Goal: Transaction & Acquisition: Book appointment/travel/reservation

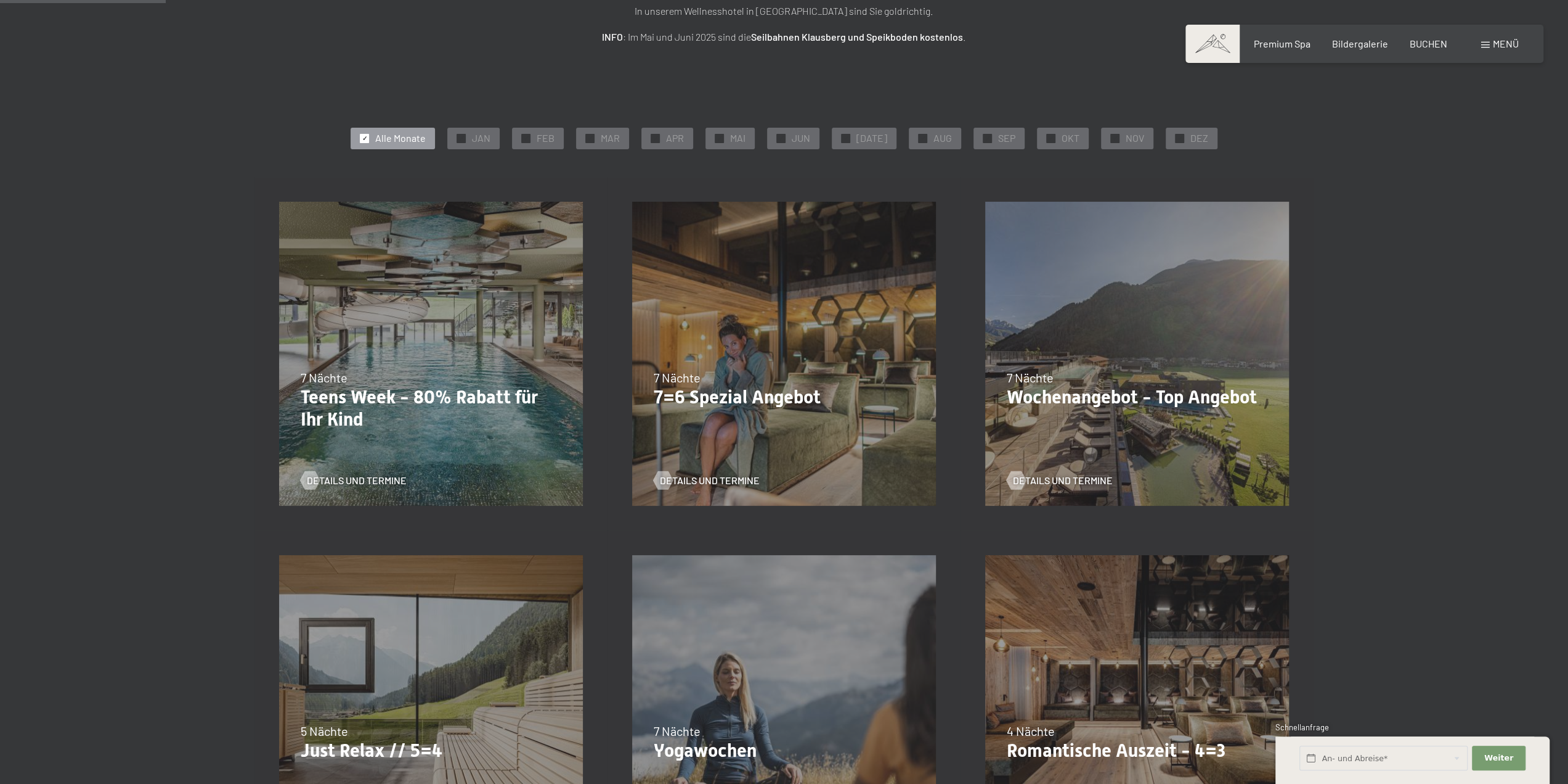
scroll to position [124, 0]
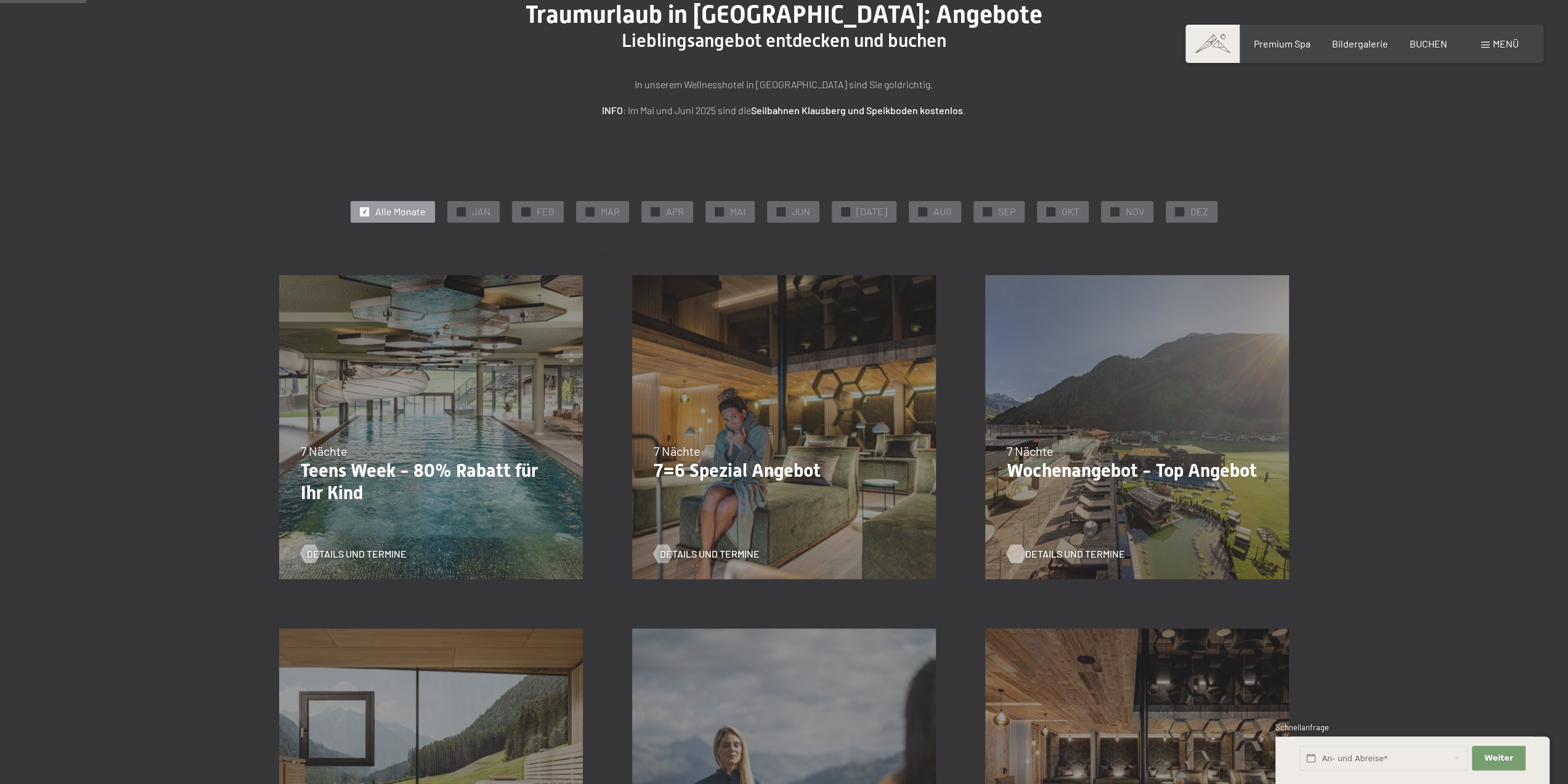
click at [1035, 548] on span "Details und Termine" at bounding box center [1075, 553] width 100 height 13
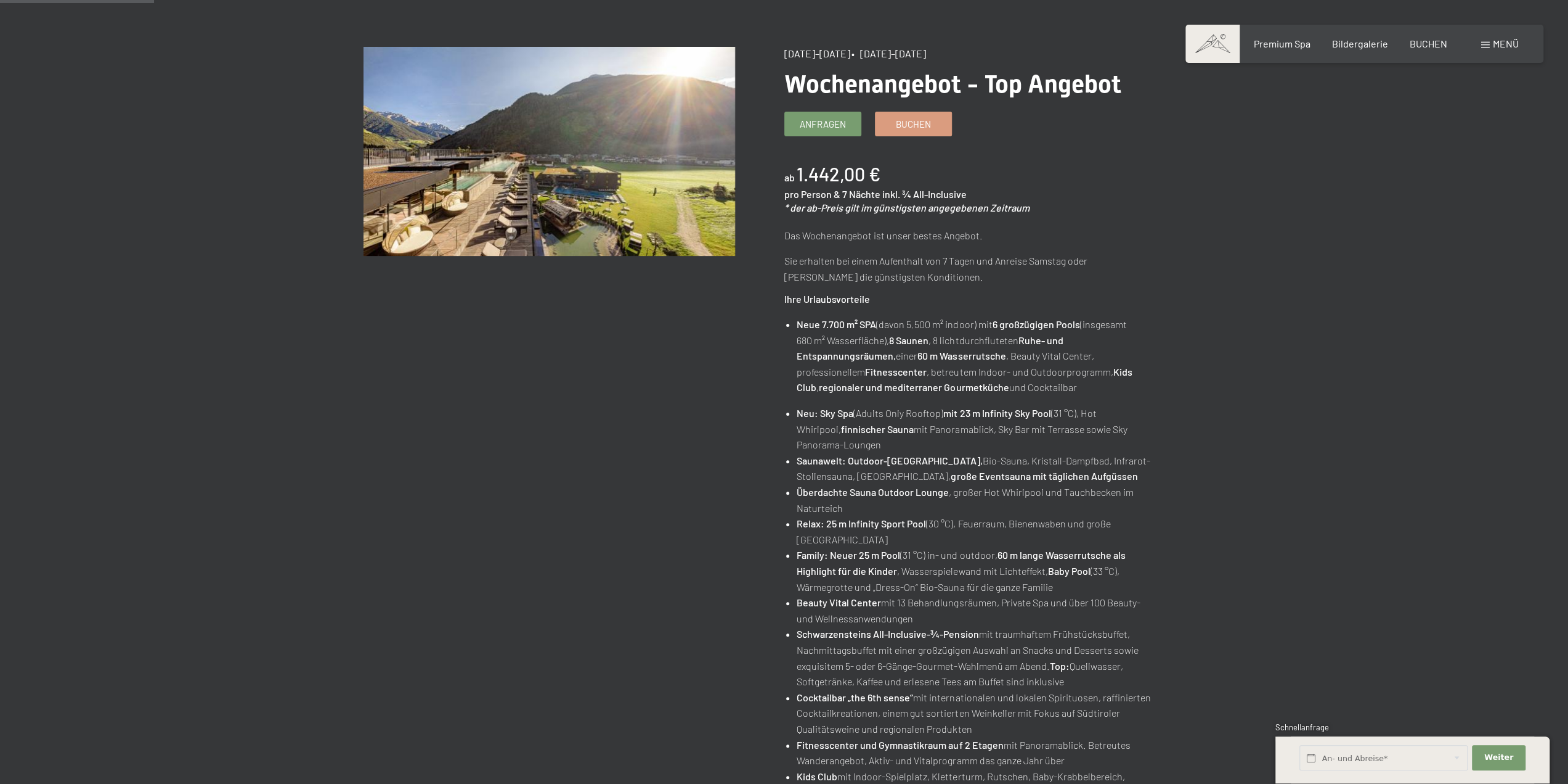
scroll to position [124, 0]
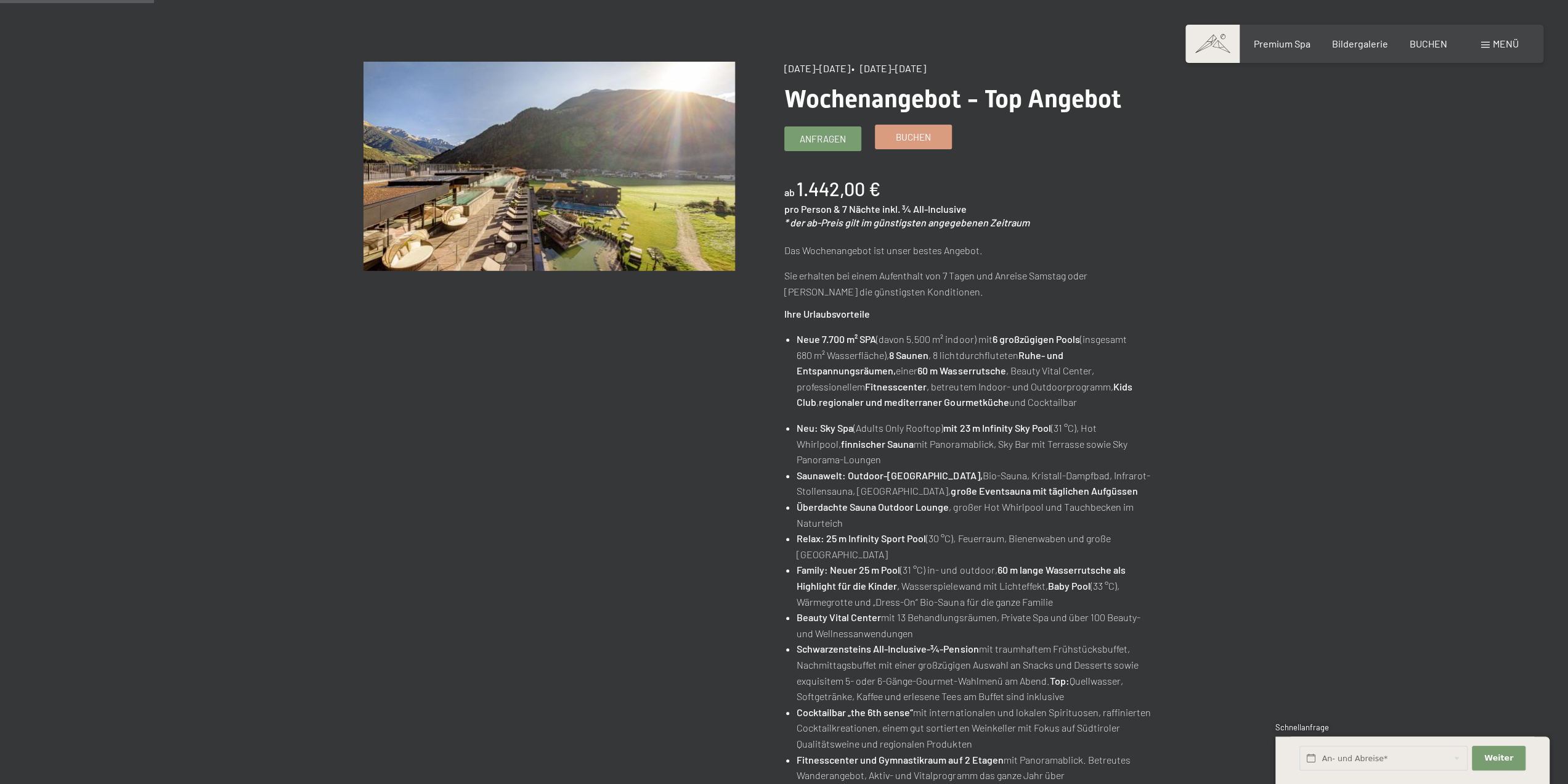
click at [885, 140] on link "Buchen" at bounding box center [914, 137] width 76 height 24
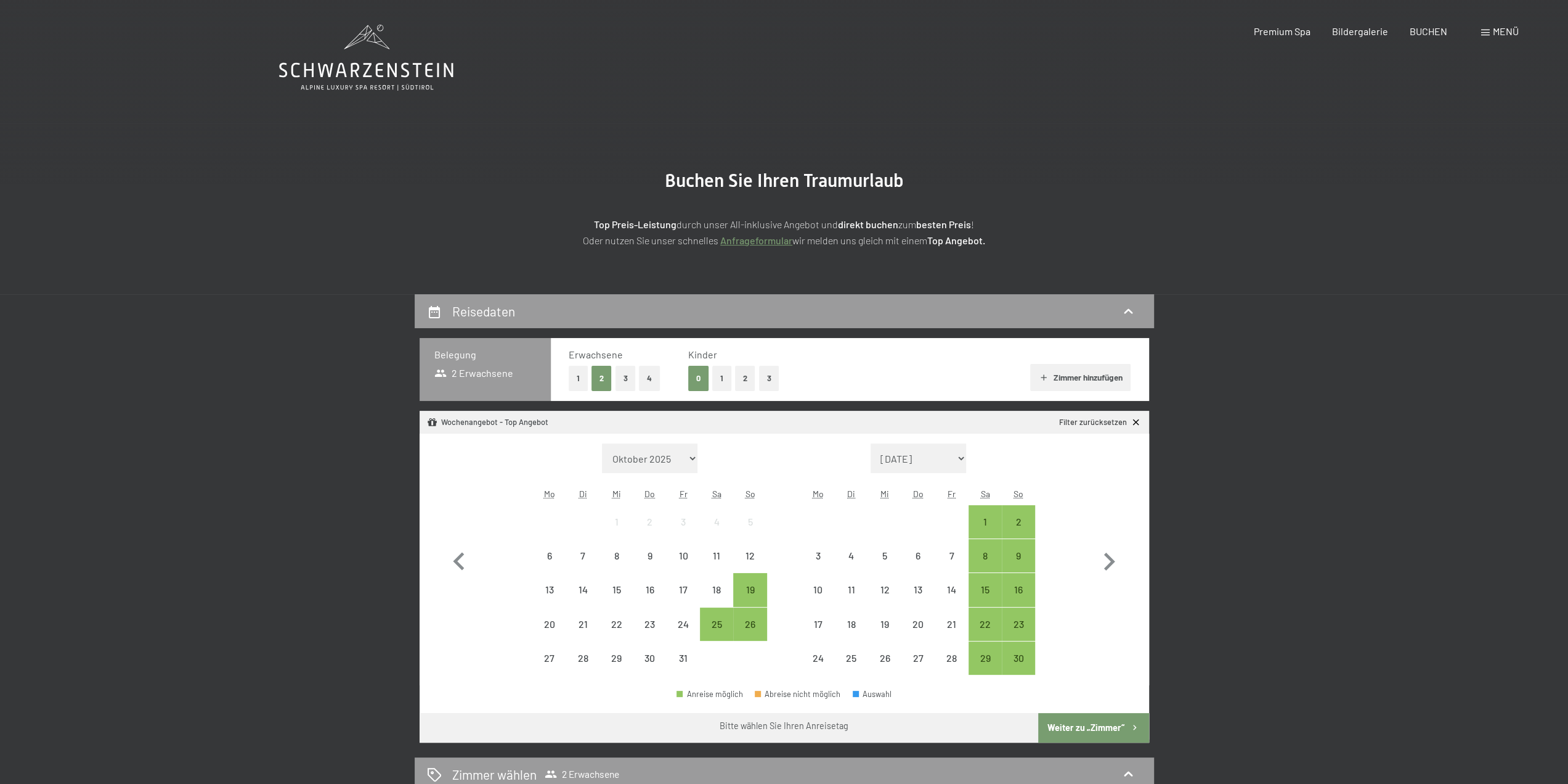
click at [736, 370] on button "2" at bounding box center [745, 378] width 20 height 26
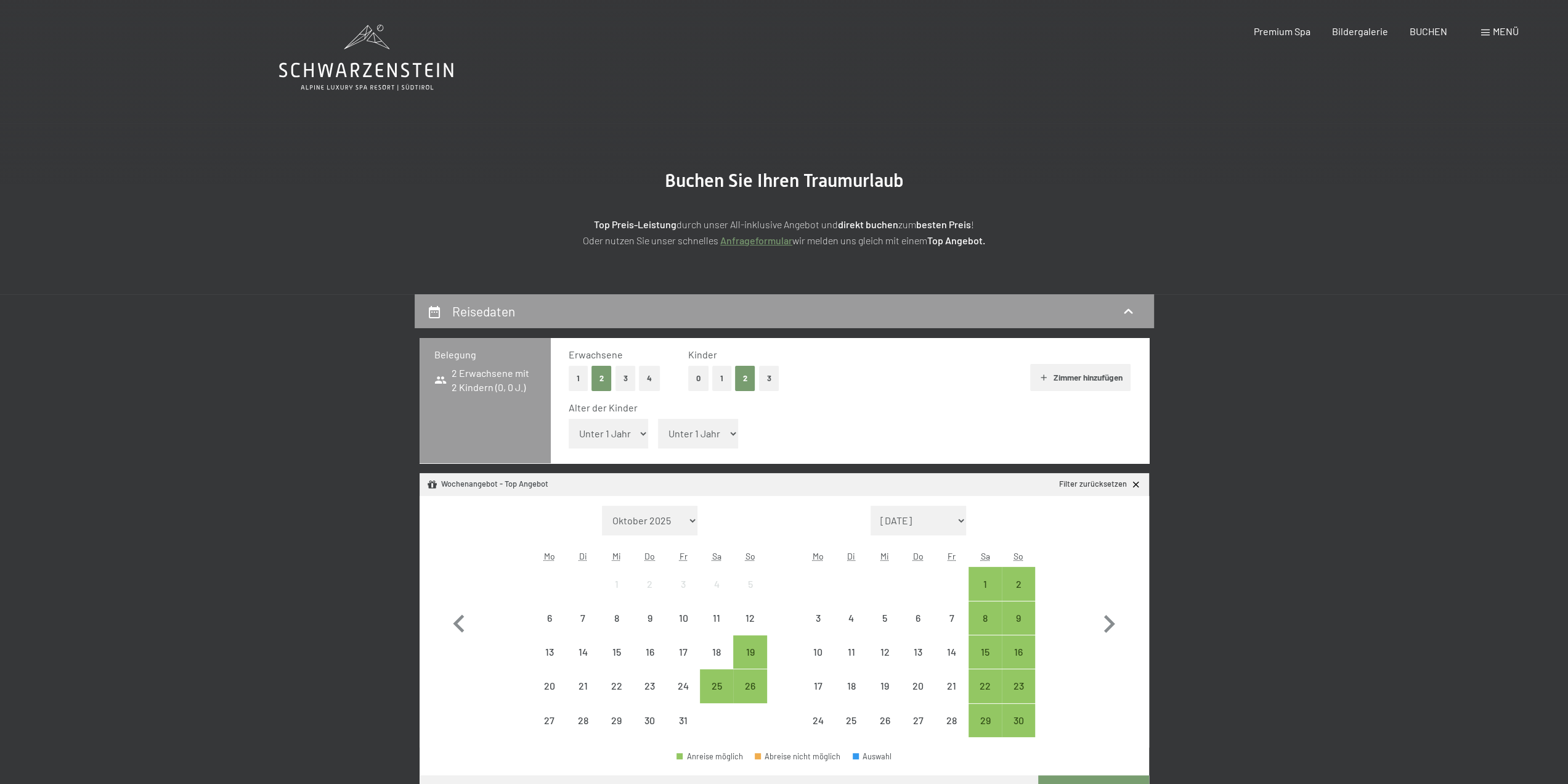
click at [643, 430] on select "Unter 1 Jahr 1 Jahr 2 Jahre 3 Jahre 4 Jahre 5 Jahre 6 Jahre 7 Jahre 8 Jahre 9 J…" at bounding box center [609, 433] width 80 height 29
click at [569, 419] on select "Unter 1 Jahr 1 Jahr 2 Jahre 3 Jahre 4 Jahre 5 Jahre 6 Jahre 7 Jahre 8 Jahre 9 J…" at bounding box center [609, 433] width 80 height 29
click at [700, 436] on select "Unter 1 Jahr 1 Jahr 2 Jahre 3 Jahre 4 Jahre 5 Jahre 6 Jahre 7 Jahre 8 Jahre 9 J…" at bounding box center [698, 433] width 80 height 29
select select "3"
click at [658, 419] on select "Unter 1 Jahr 1 Jahr 2 Jahre 3 Jahre 4 Jahre 5 Jahre 6 Jahre 7 Jahre 8 Jahre 9 J…" at bounding box center [698, 433] width 80 height 29
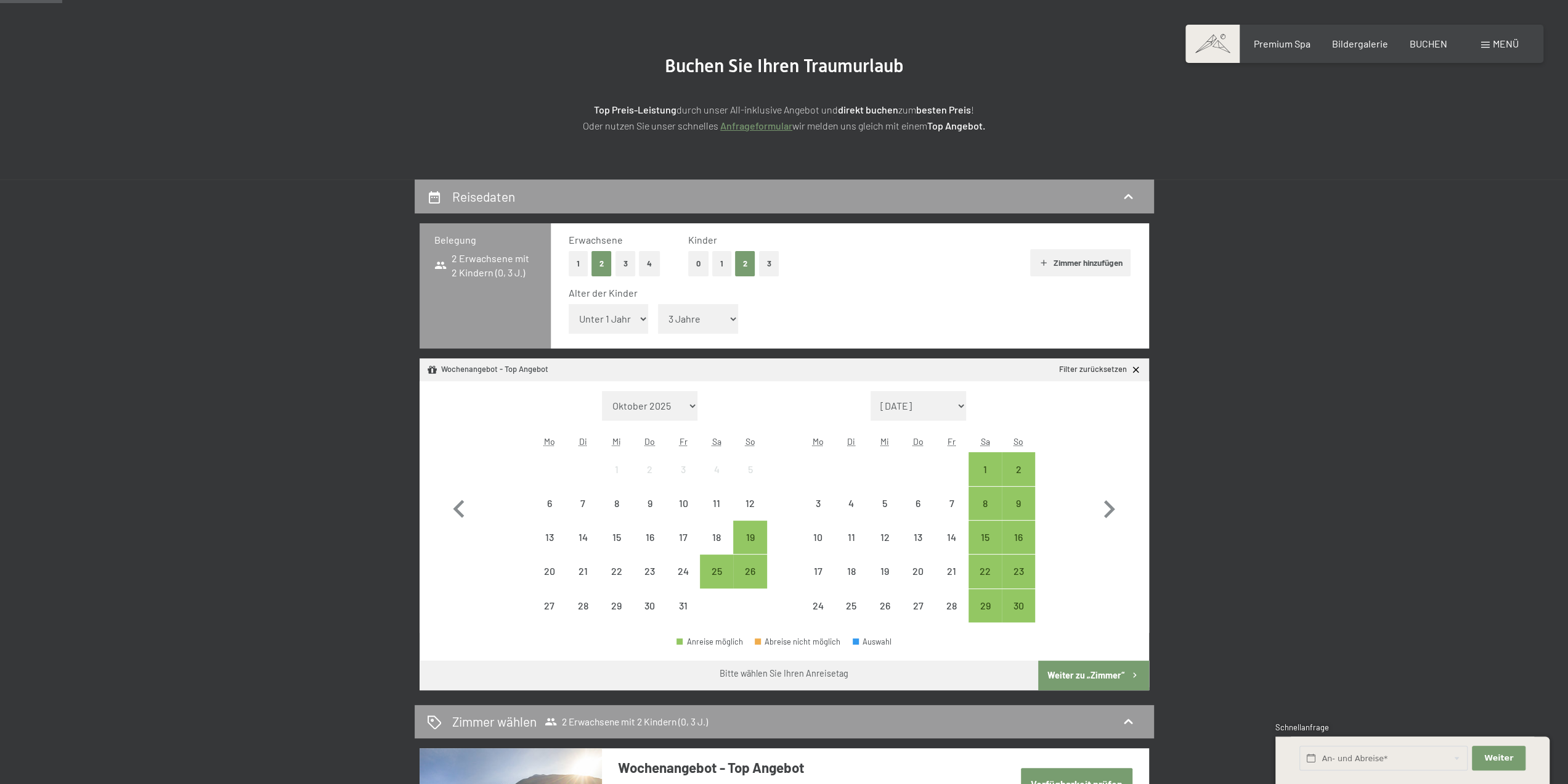
scroll to position [124, 0]
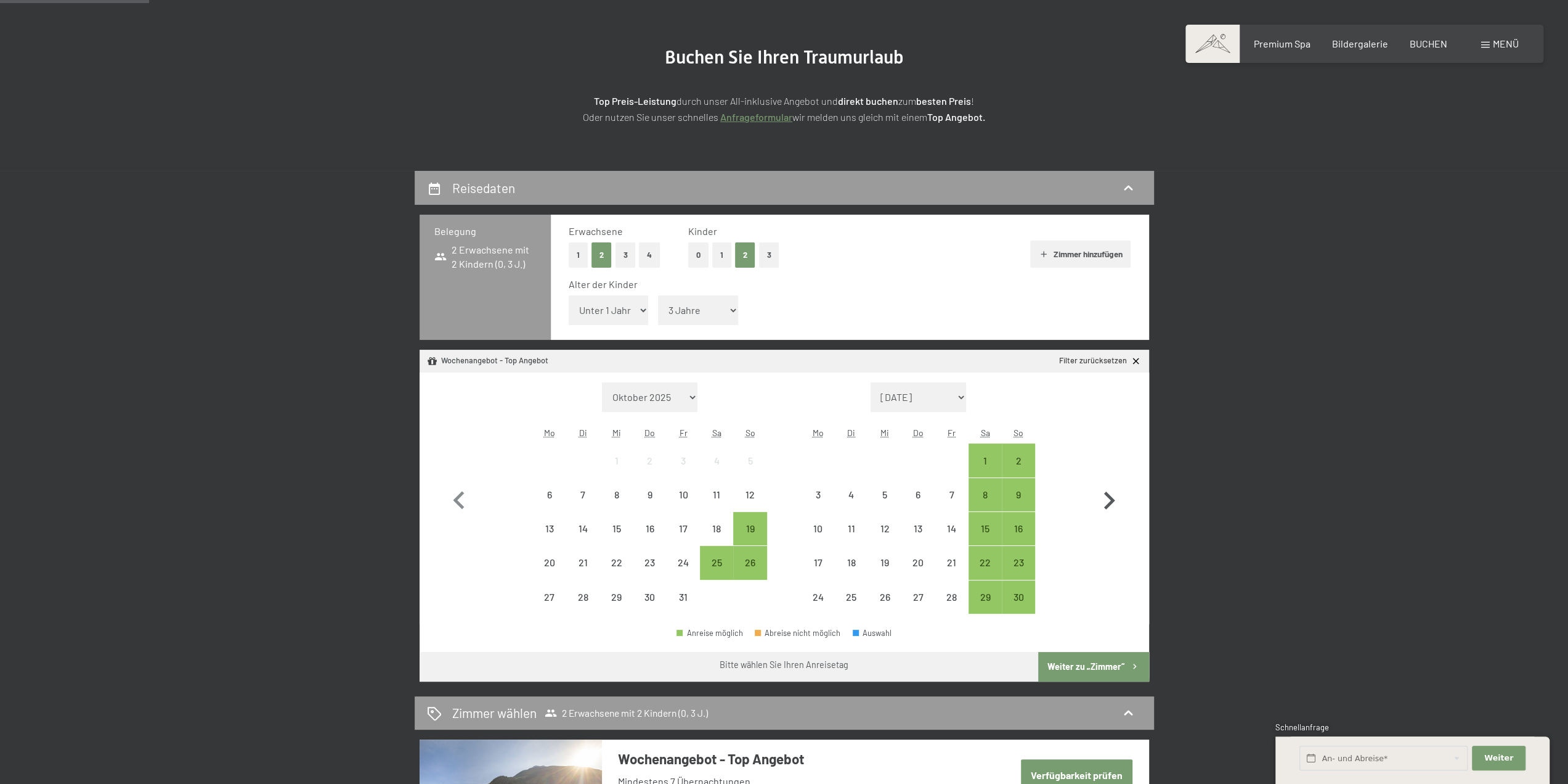
click at [1107, 500] on icon "button" at bounding box center [1109, 501] width 36 height 36
select select "2025-11-01"
select select "2025-12-01"
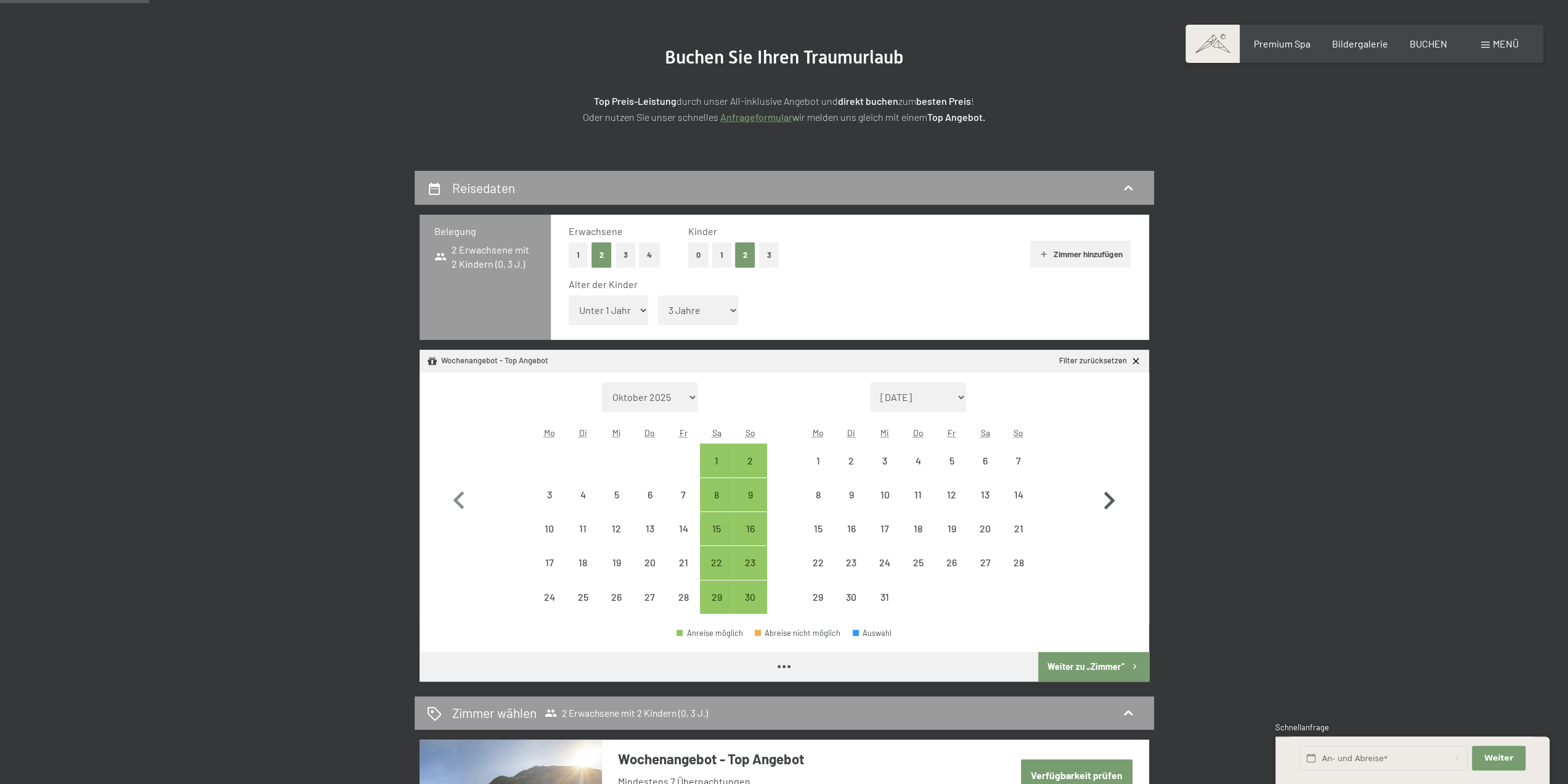
click at [1107, 500] on icon "button" at bounding box center [1109, 501] width 36 height 36
select select "2025-12-01"
select select "2026-01-01"
select select "2025-12-01"
select select "2026-01-01"
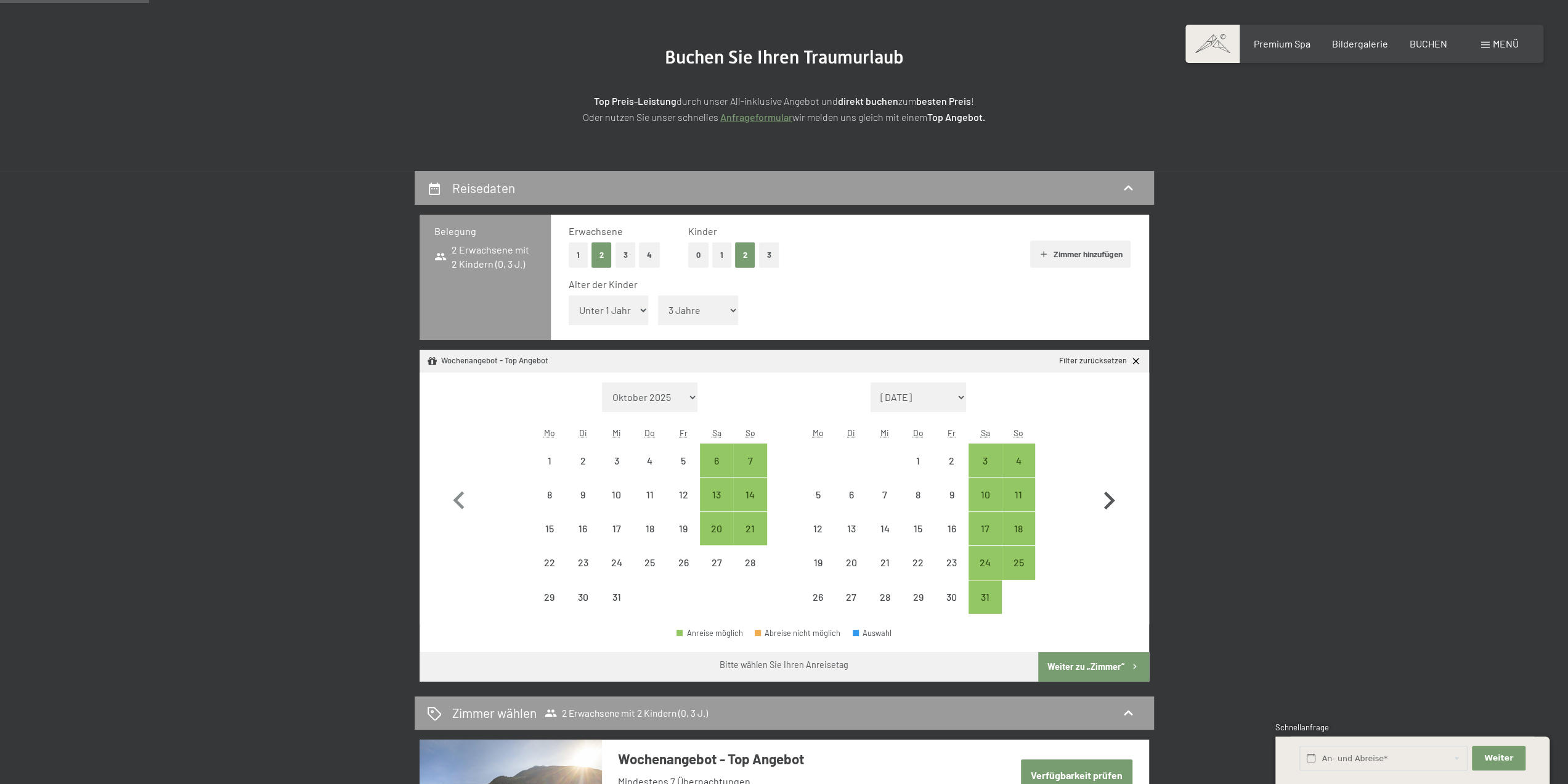
click at [1107, 500] on icon "button" at bounding box center [1109, 501] width 36 height 36
select select "2026-01-01"
select select "2026-02-01"
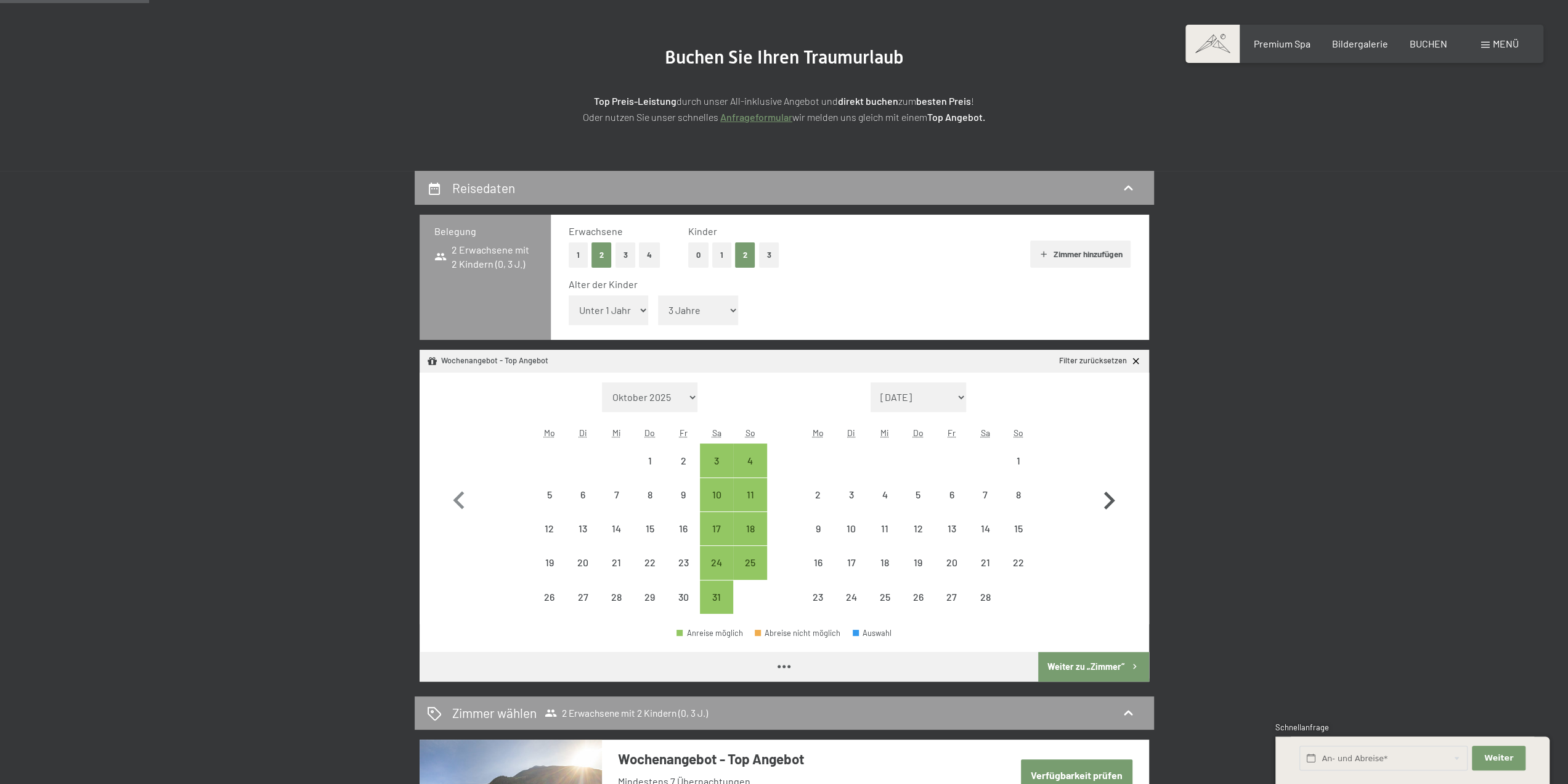
select select "2026-01-01"
select select "2026-02-01"
click at [981, 528] on div "14" at bounding box center [985, 539] width 30 height 30
select select "2026-01-01"
select select "2026-02-01"
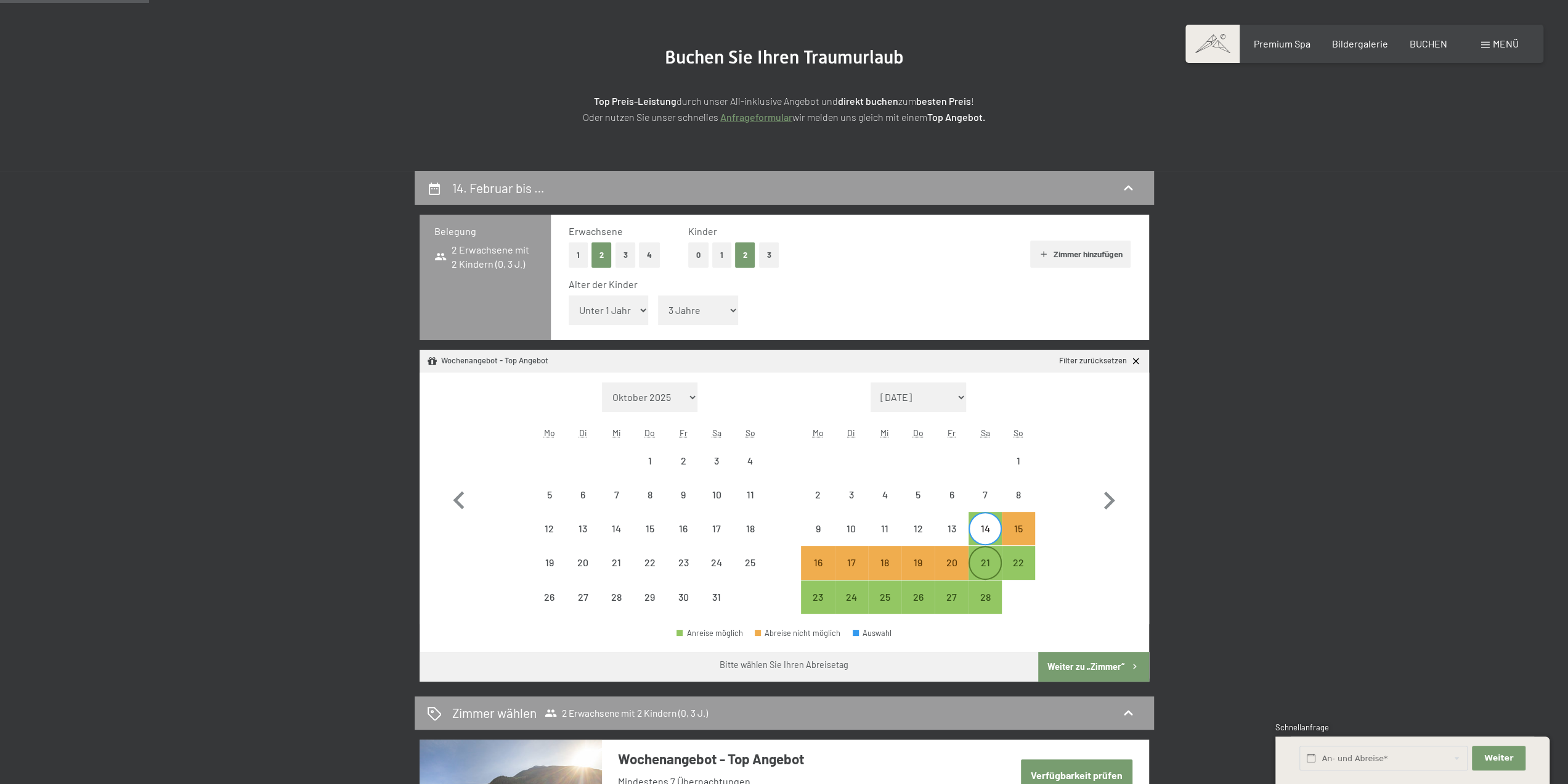
click at [981, 558] on div "21" at bounding box center [985, 572] width 30 height 30
select select "2026-01-01"
select select "2026-02-01"
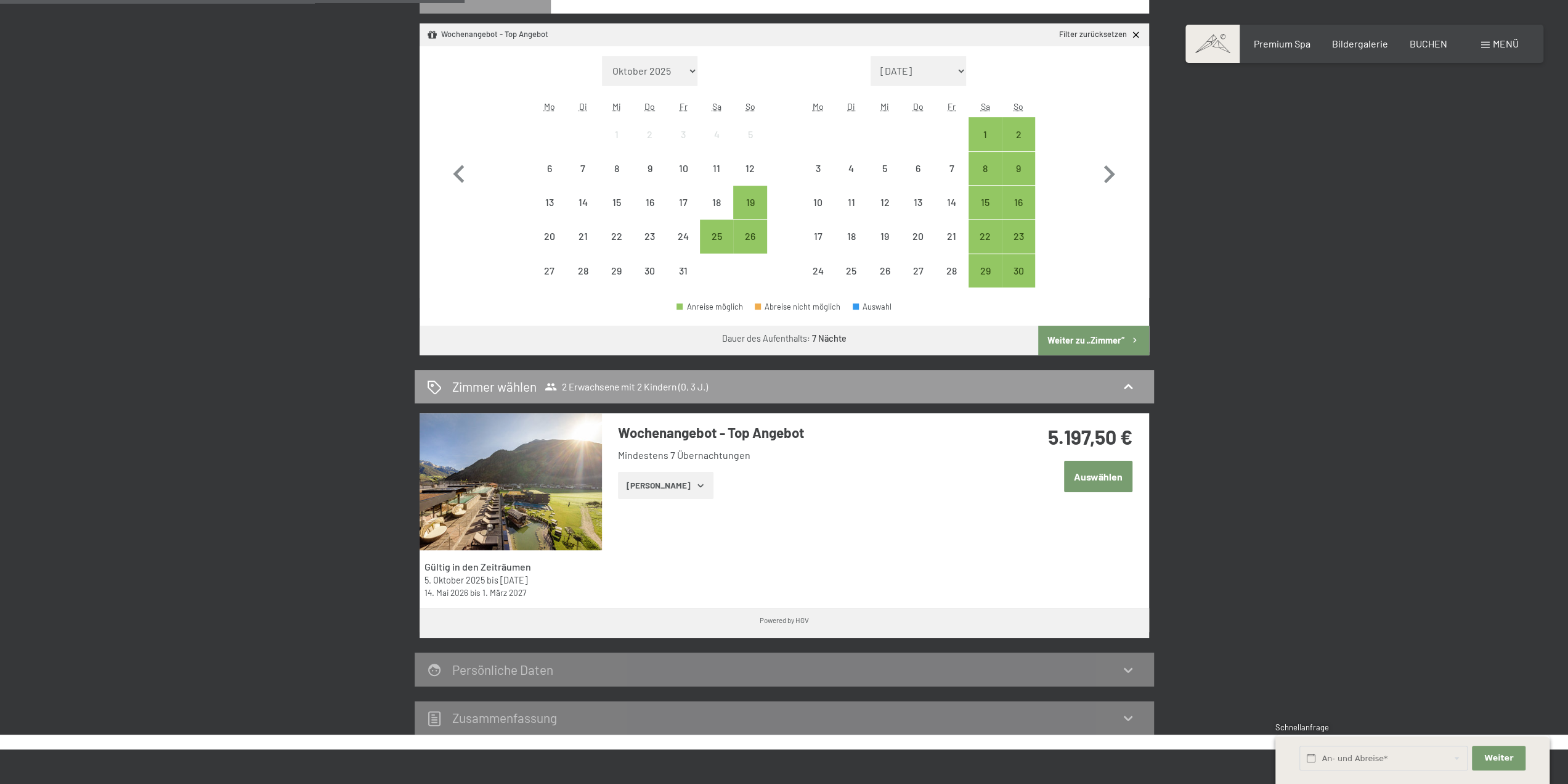
scroll to position [555, 0]
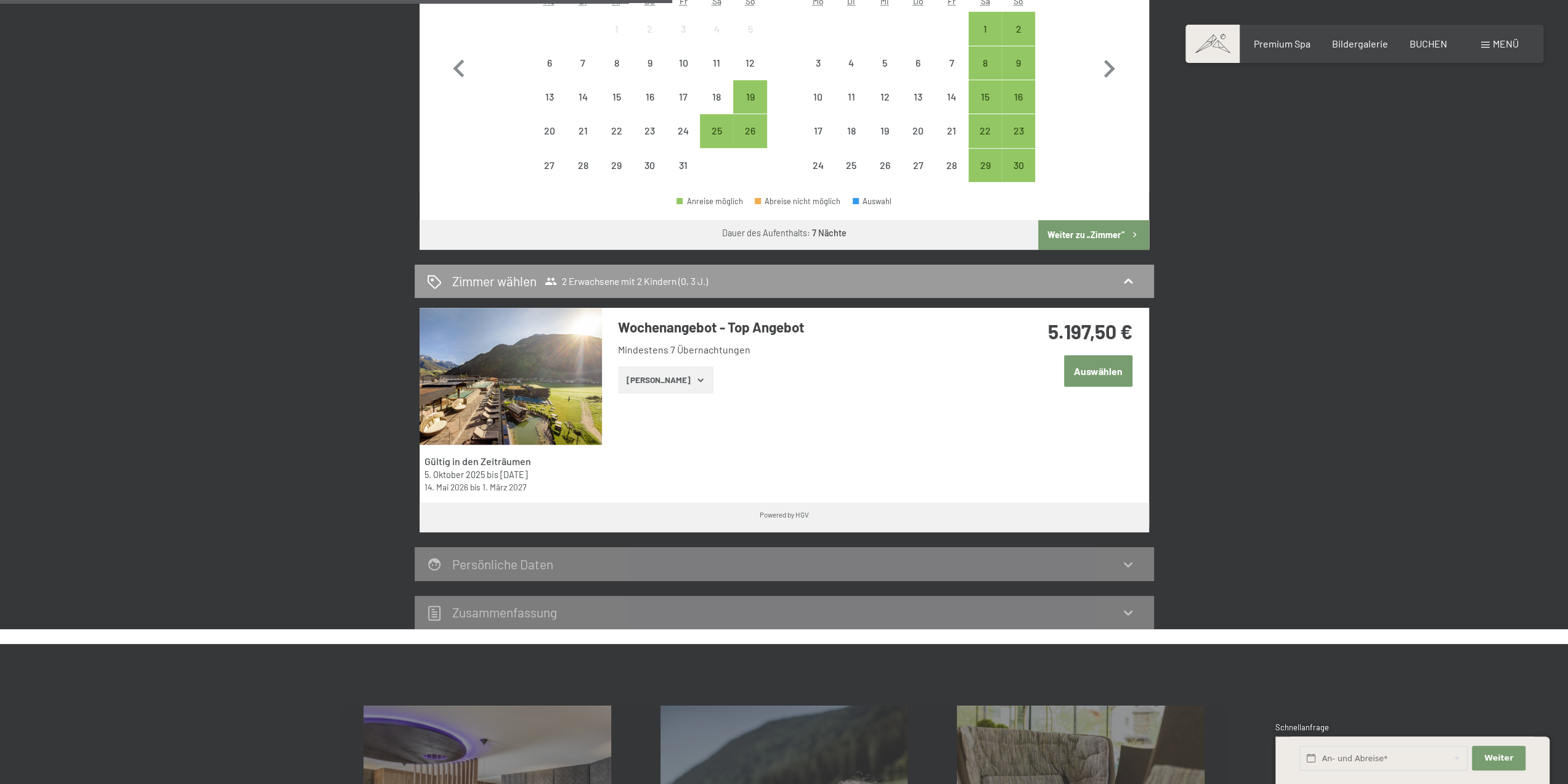
click at [693, 384] on button "Zeige Zimmer" at bounding box center [666, 379] width 96 height 28
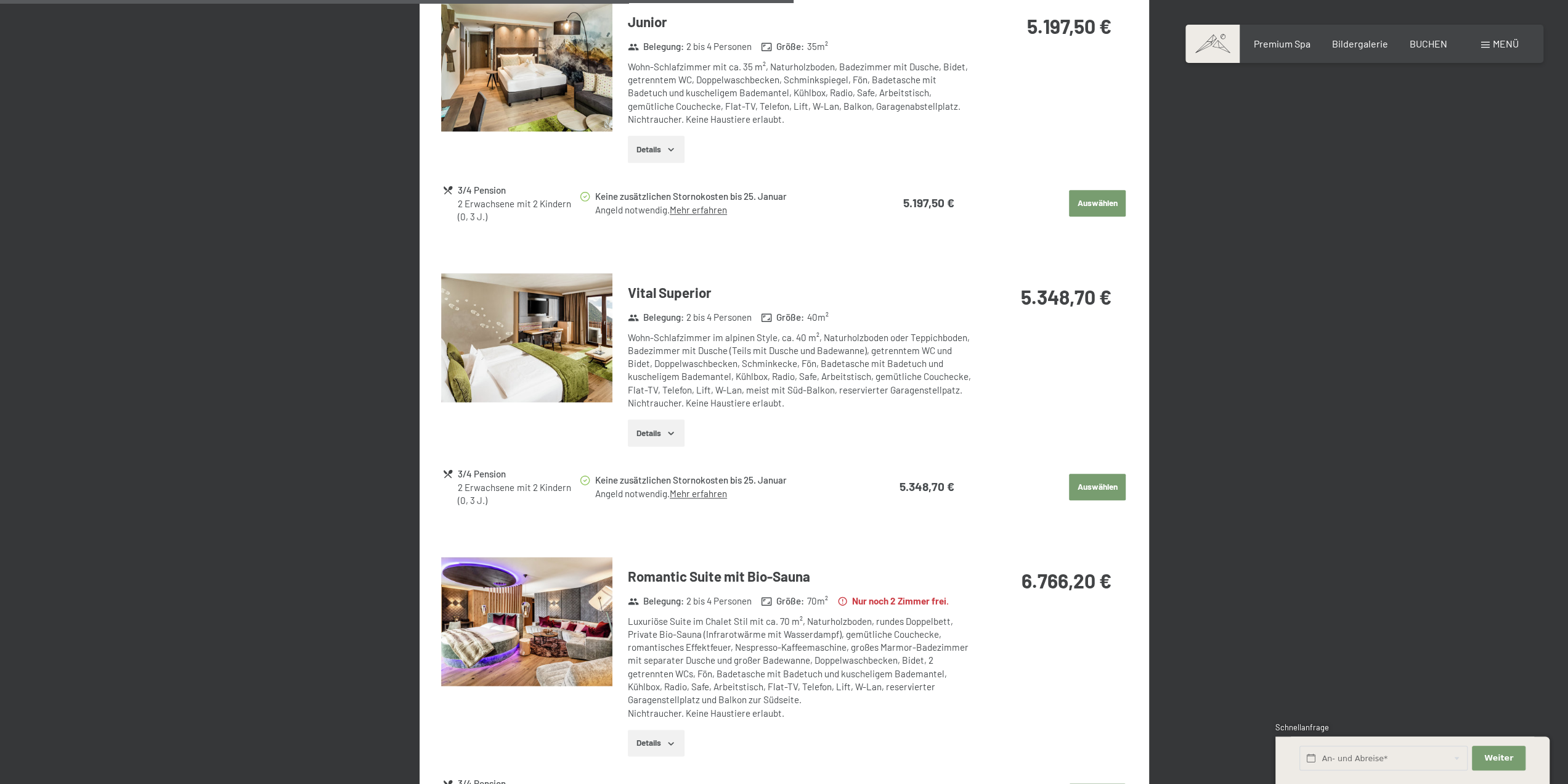
scroll to position [1110, 0]
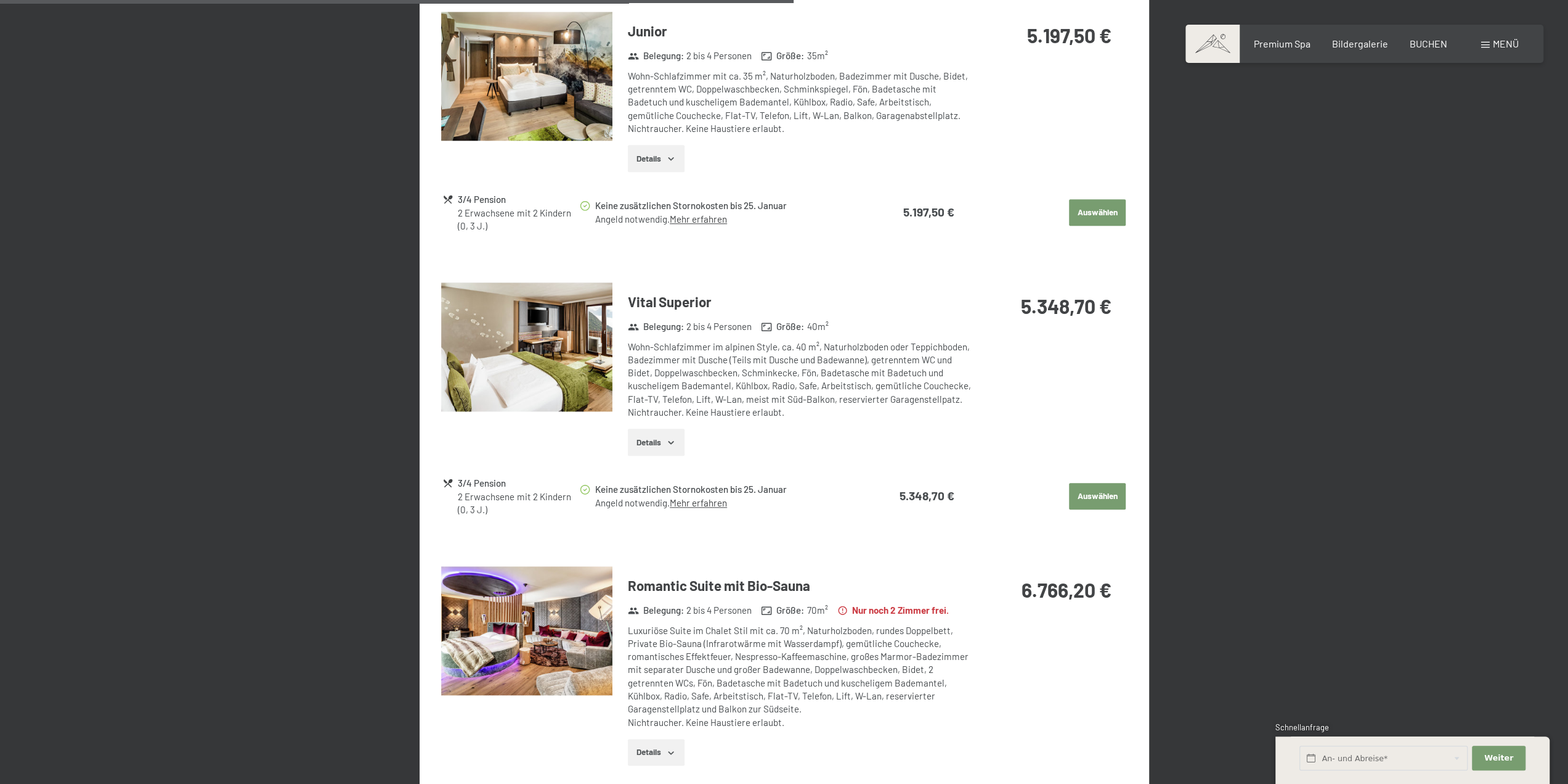
click at [445, 482] on icon at bounding box center [448, 483] width 11 height 11
click at [473, 481] on div "3/4 Pension" at bounding box center [518, 483] width 121 height 14
click at [708, 506] on link "Mehr erfahren" at bounding box center [698, 503] width 57 height 11
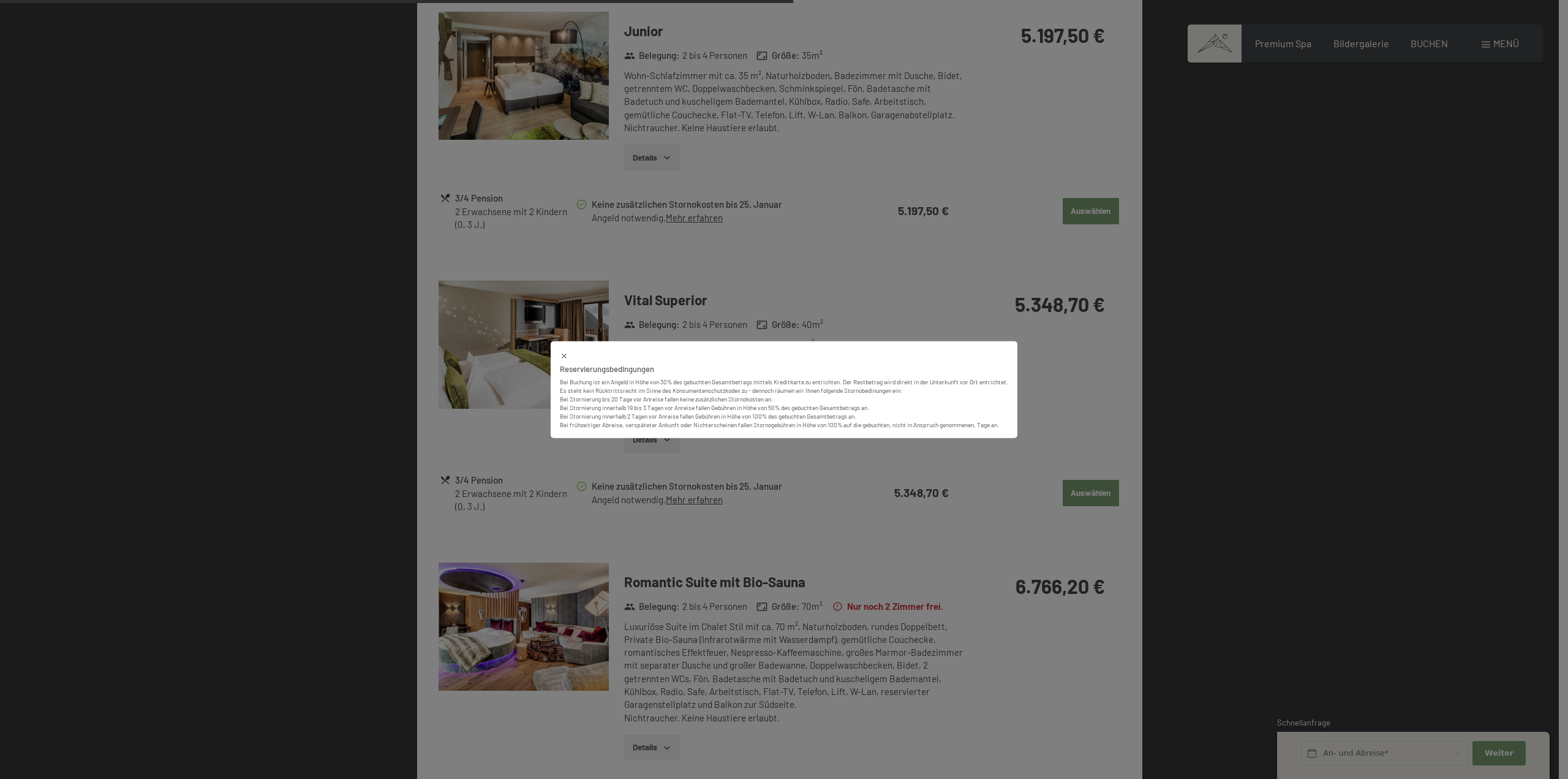
click at [817, 512] on div "Reservierungsbedingungen Bei Buchung ist ein Angeld in Höhe von 30% des gebucht…" at bounding box center [784, 389] width 1568 height 779
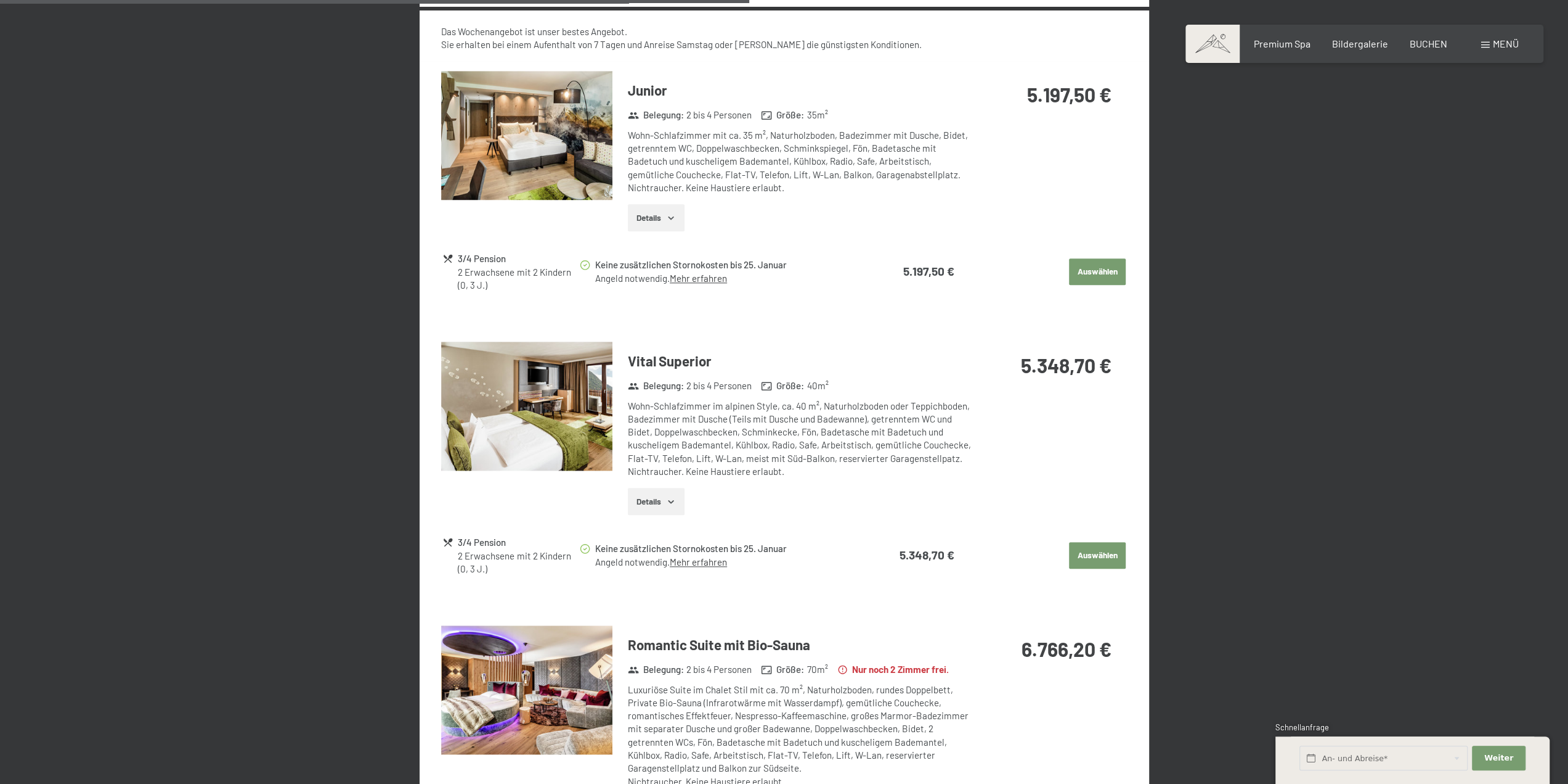
scroll to position [1048, 0]
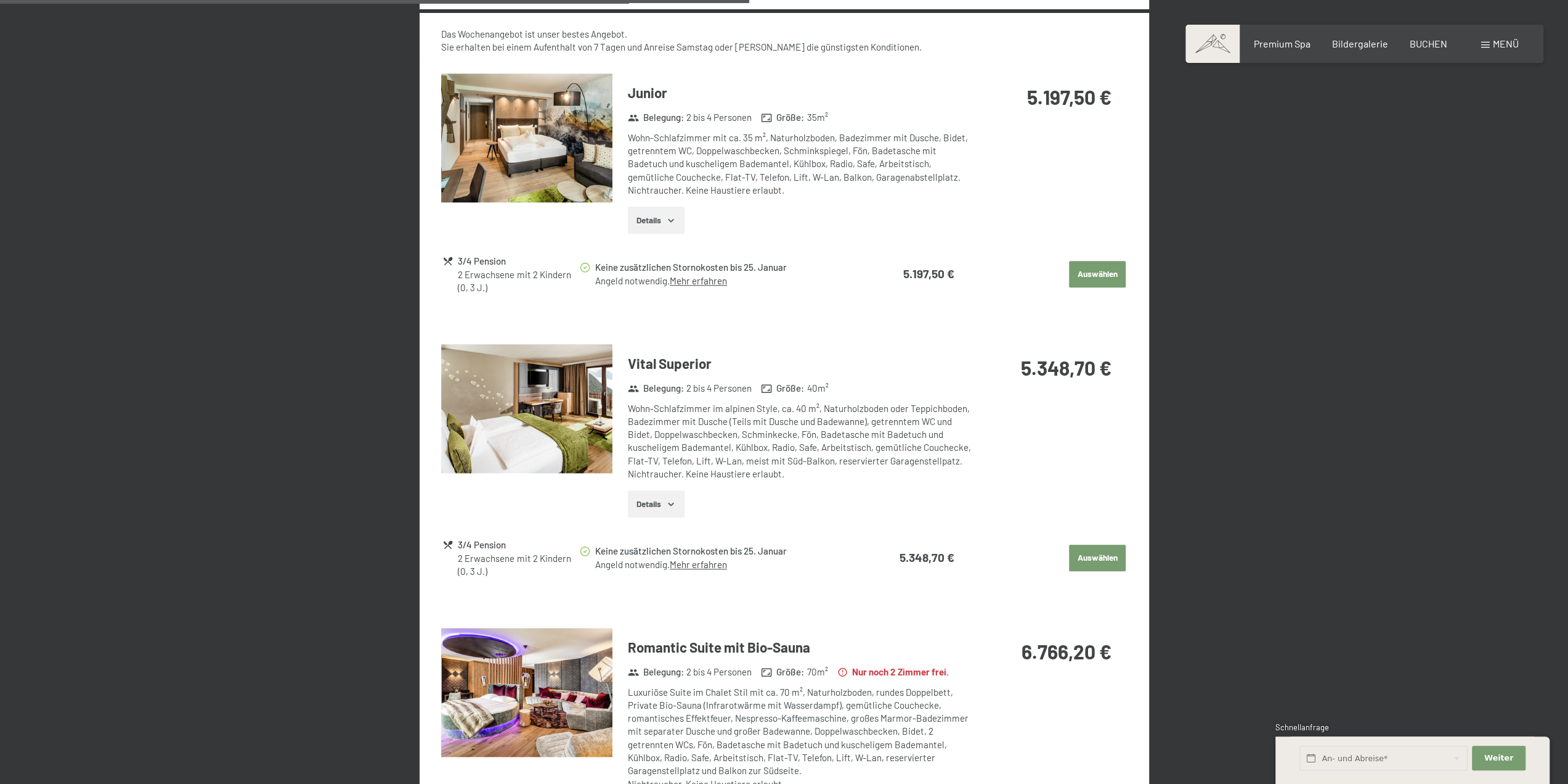
click at [1094, 556] on button "Auswählen" at bounding box center [1098, 558] width 57 height 28
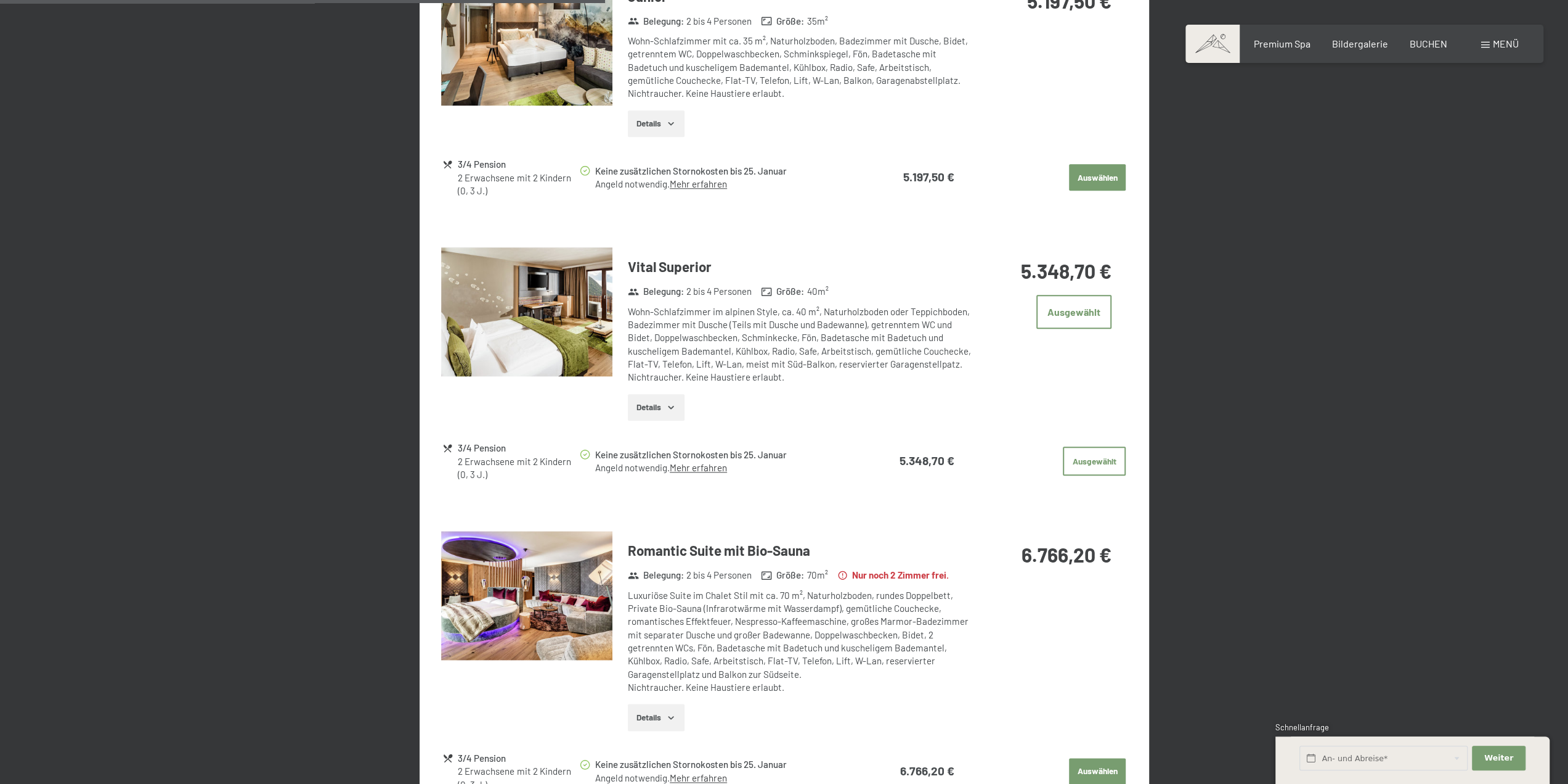
scroll to position [1096, 0]
